Goal: Transaction & Acquisition: Subscribe to service/newsletter

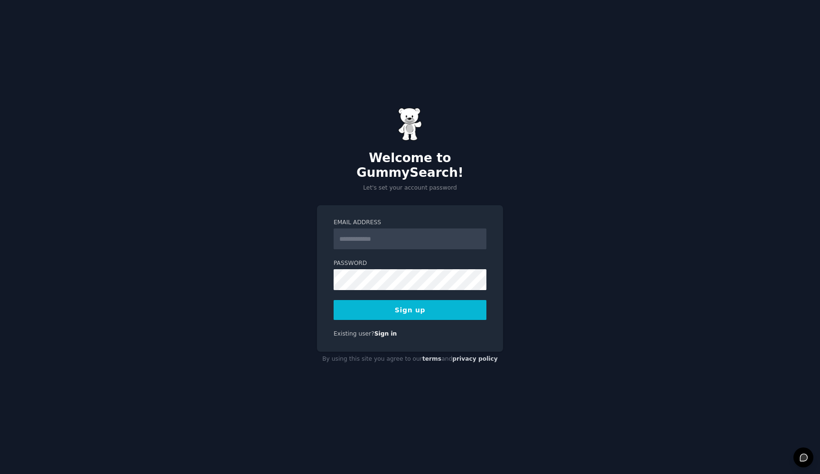
click at [394, 205] on div "Email Address Password Sign up Existing user? Sign in" at bounding box center [410, 278] width 186 height 147
click at [386, 229] on input "Email Address" at bounding box center [410, 239] width 153 height 21
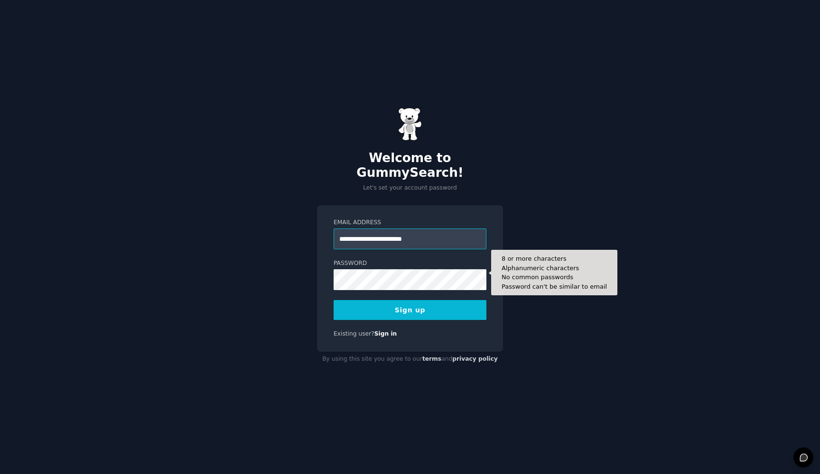
type input "**********"
click at [410, 303] on button "Sign up" at bounding box center [410, 310] width 153 height 20
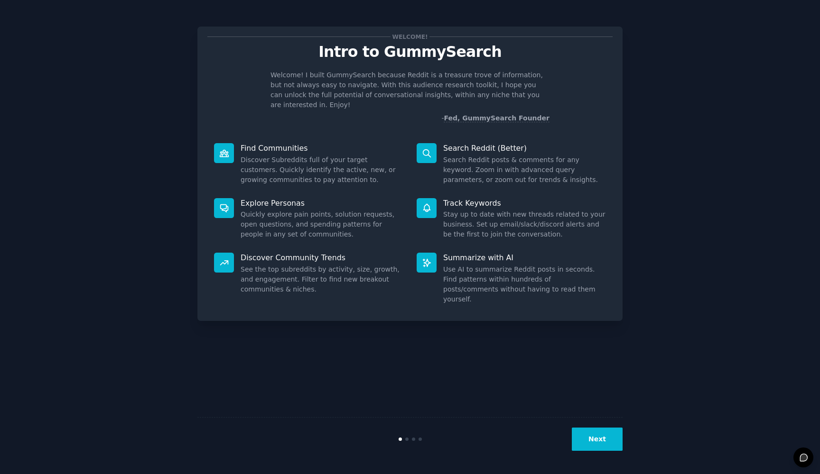
click at [605, 436] on button "Next" at bounding box center [597, 439] width 51 height 23
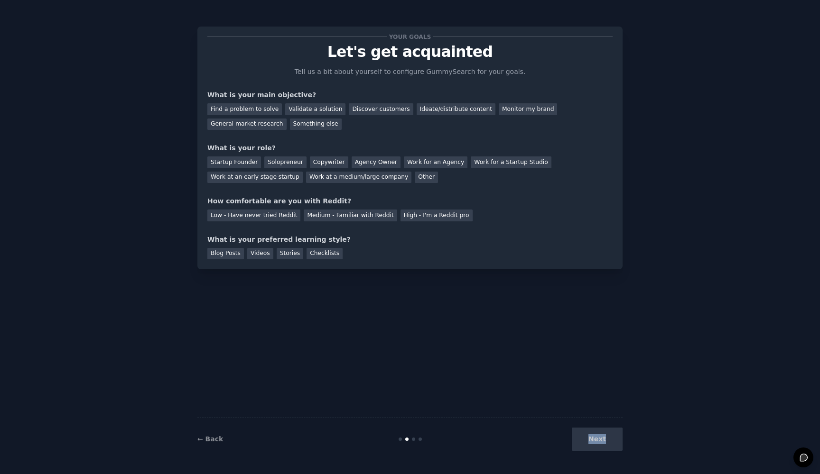
click at [605, 436] on div "Next" at bounding box center [552, 439] width 142 height 23
click at [594, 433] on div "Next" at bounding box center [552, 439] width 142 height 23
click at [267, 106] on div "Find a problem to solve" at bounding box center [244, 109] width 74 height 12
click at [253, 216] on div "Low - Have never tried Reddit" at bounding box center [253, 216] width 93 height 12
click at [267, 254] on div "Videos" at bounding box center [260, 254] width 26 height 12
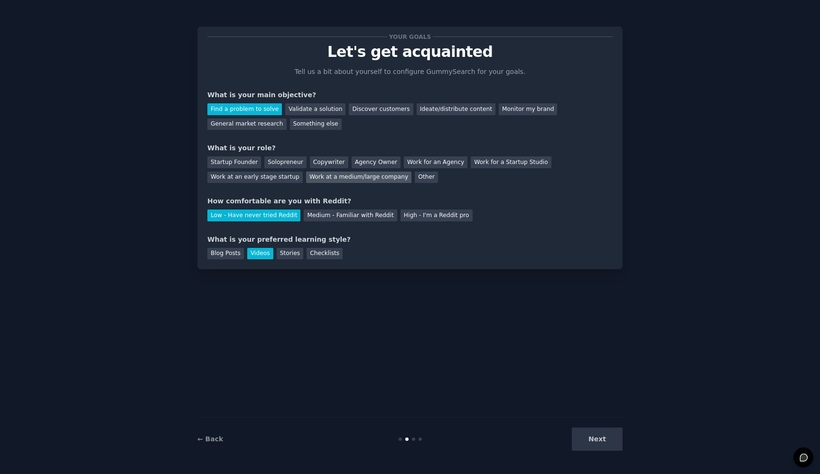
click at [371, 172] on div "Work at a medium/large company" at bounding box center [358, 178] width 105 height 12
click at [582, 440] on button "Next" at bounding box center [597, 439] width 51 height 23
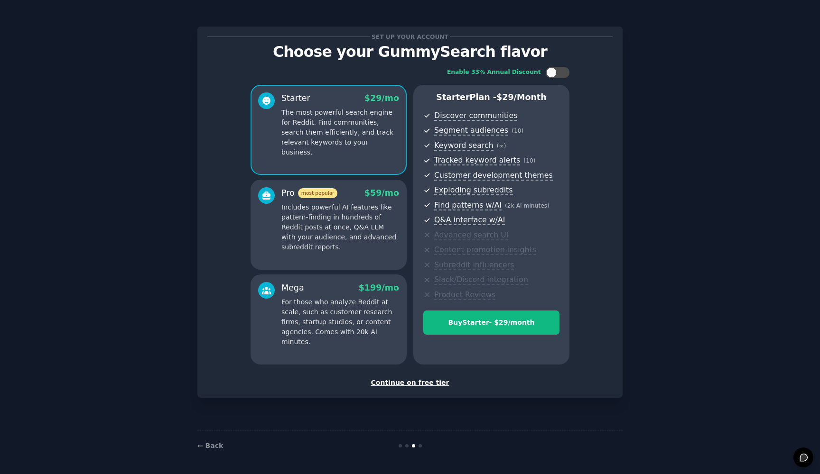
click at [492, 109] on div "Starter Plan - $ 29 /month Discover communities Segment audiences ( 10 ) Keywor…" at bounding box center [491, 225] width 156 height 280
click at [426, 381] on div "Continue on free tier" at bounding box center [409, 383] width 405 height 10
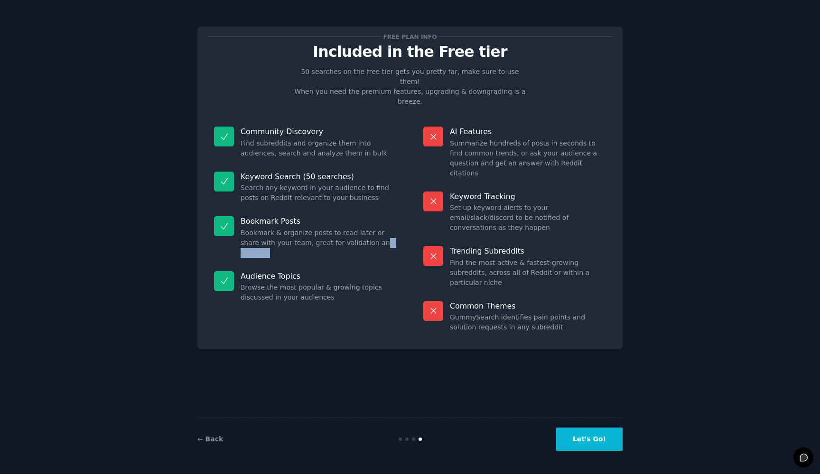
drag, startPoint x: 355, startPoint y: 224, endPoint x: 408, endPoint y: 226, distance: 53.2
click at [408, 227] on div "Community Discovery Find subreddits and organize them into audiences, search an…" at bounding box center [409, 229] width 405 height 219
click at [216, 442] on link "← Back" at bounding box center [210, 440] width 26 height 8
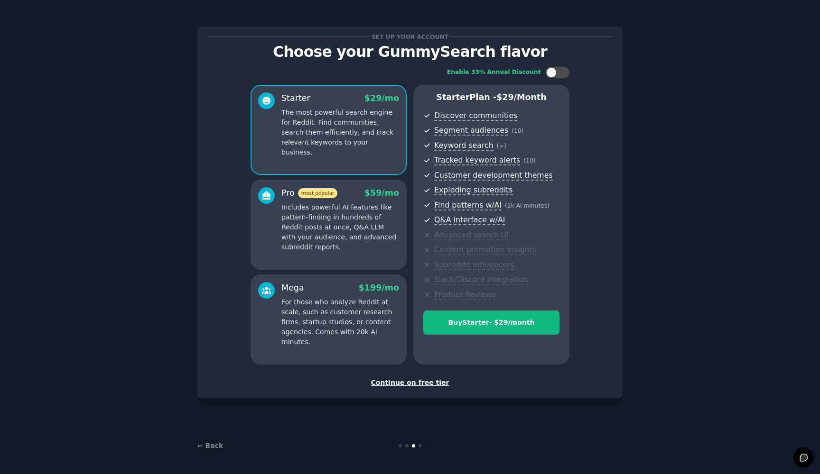
click at [358, 149] on div "Starter $ 29 /mo The most powerful search engine for Reddit. Find communities, …" at bounding box center [329, 130] width 156 height 90
click at [473, 325] on button "Buy Starter - $ 29 /month" at bounding box center [491, 323] width 136 height 24
click at [520, 318] on div "Buy Starter - $ 29 /month" at bounding box center [491, 323] width 135 height 10
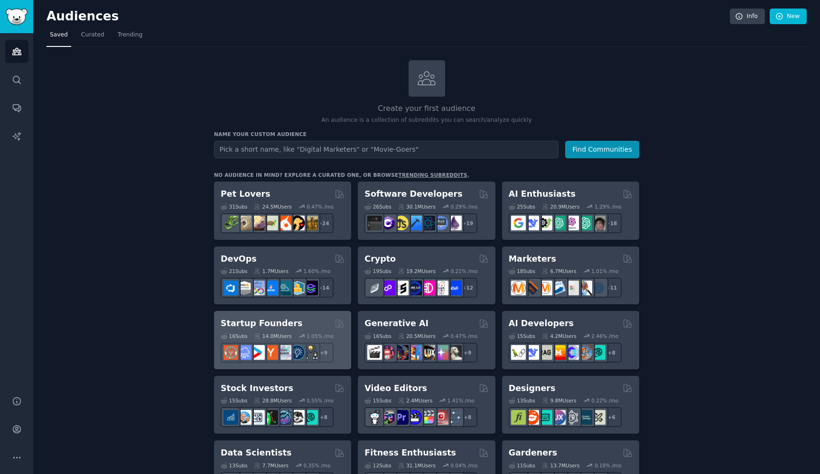
click at [311, 325] on div "Startup Founders" at bounding box center [283, 324] width 124 height 12
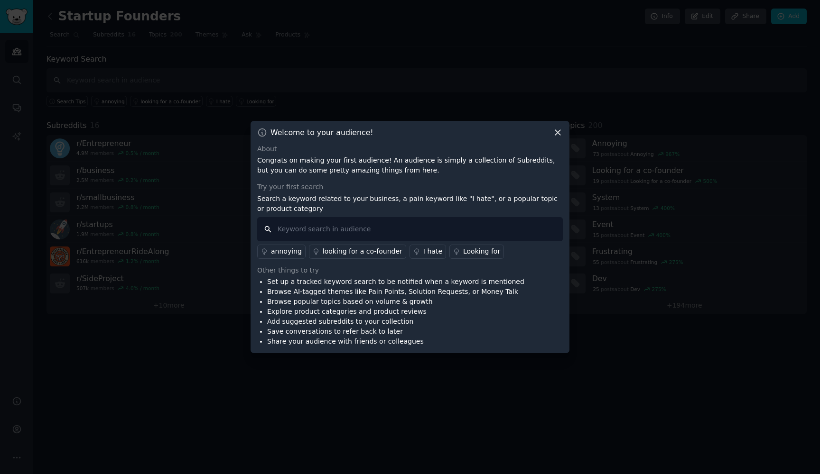
click at [297, 232] on input "text" at bounding box center [410, 229] width 306 height 24
click at [413, 253] on icon at bounding box center [416, 252] width 7 height 7
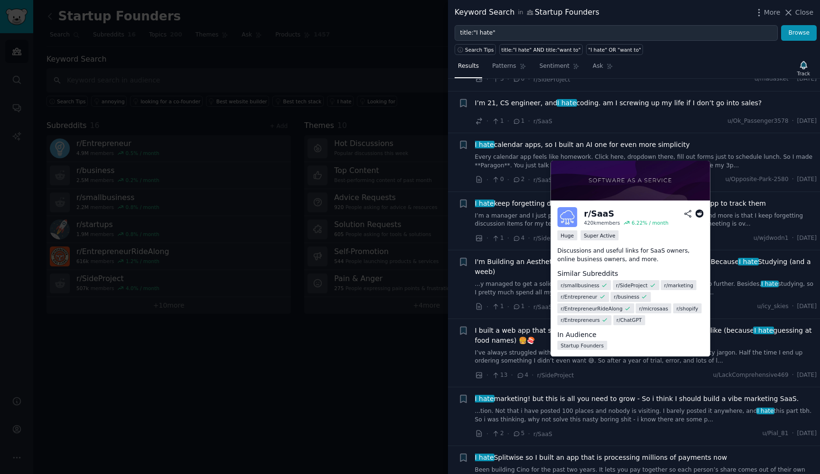
scroll to position [251, 0]
